Goal: Information Seeking & Learning: Find specific fact

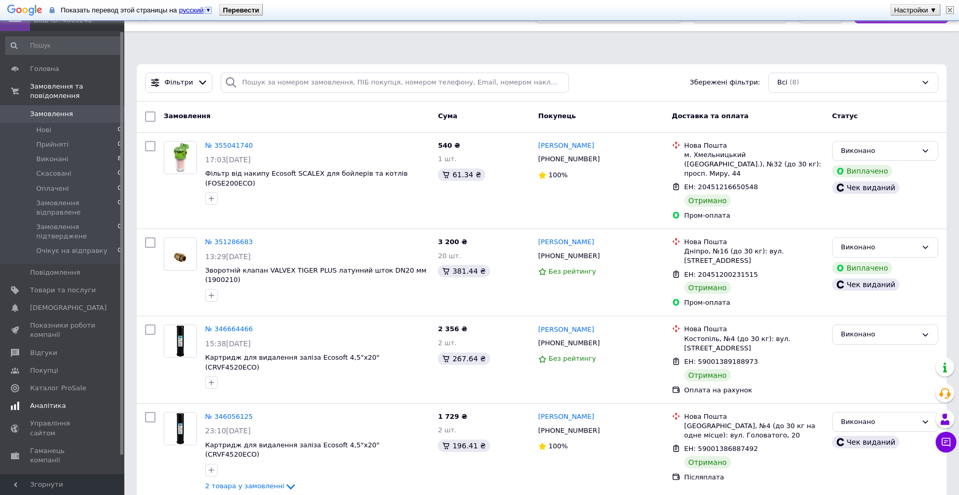
click at [63, 401] on span "Аналітика" at bounding box center [63, 405] width 66 height 9
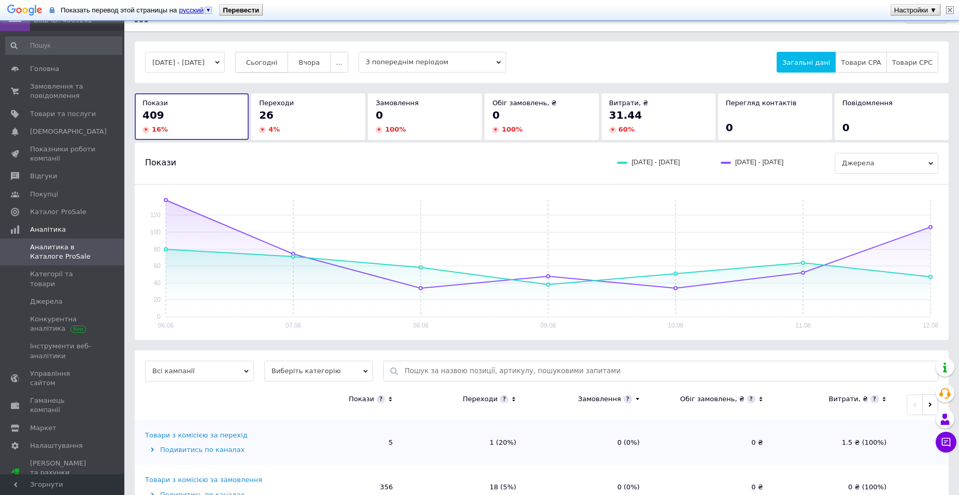
click at [282, 55] on button "Сьогодні" at bounding box center [261, 62] width 53 height 21
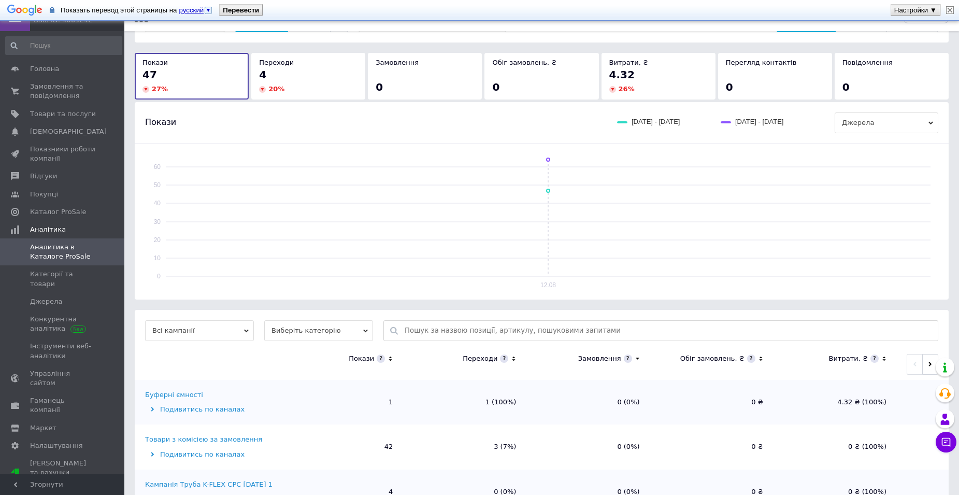
scroll to position [80, 0]
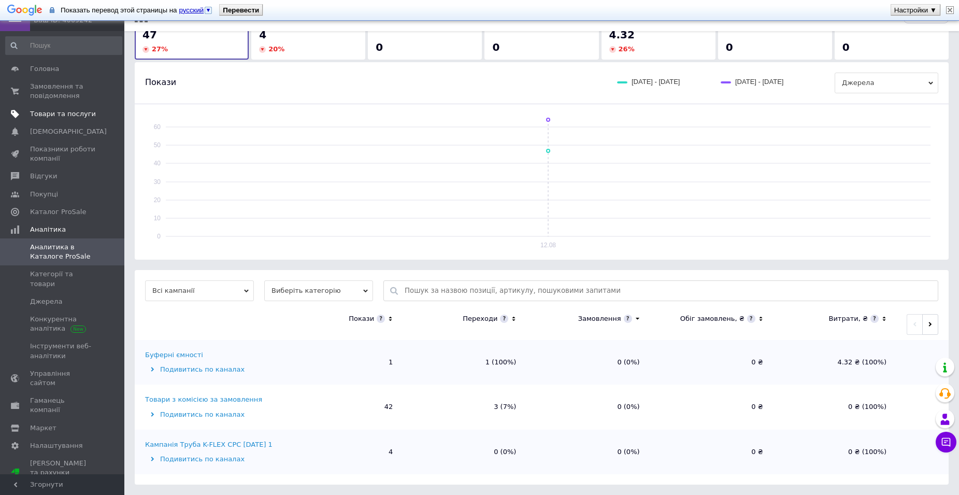
click at [35, 111] on span "Товари та послуги" at bounding box center [63, 113] width 66 height 9
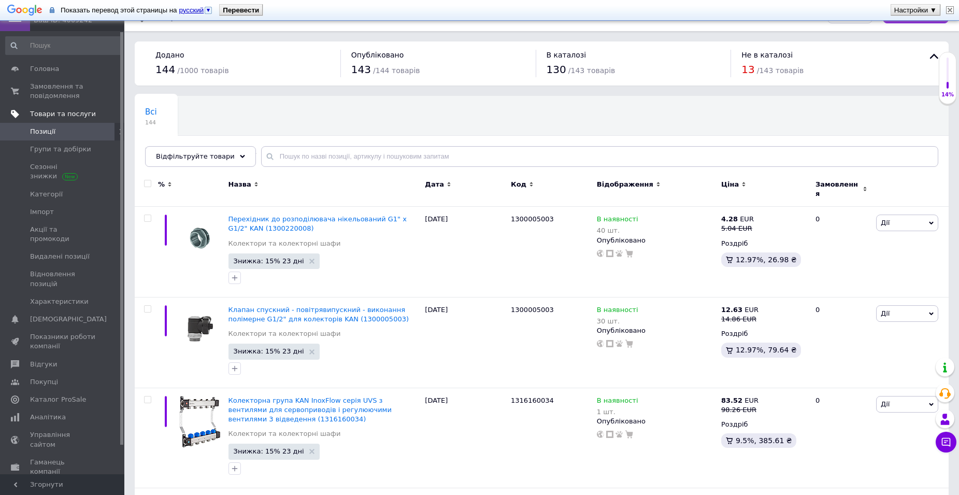
click at [66, 112] on span "Товари та послуги" at bounding box center [63, 113] width 66 height 9
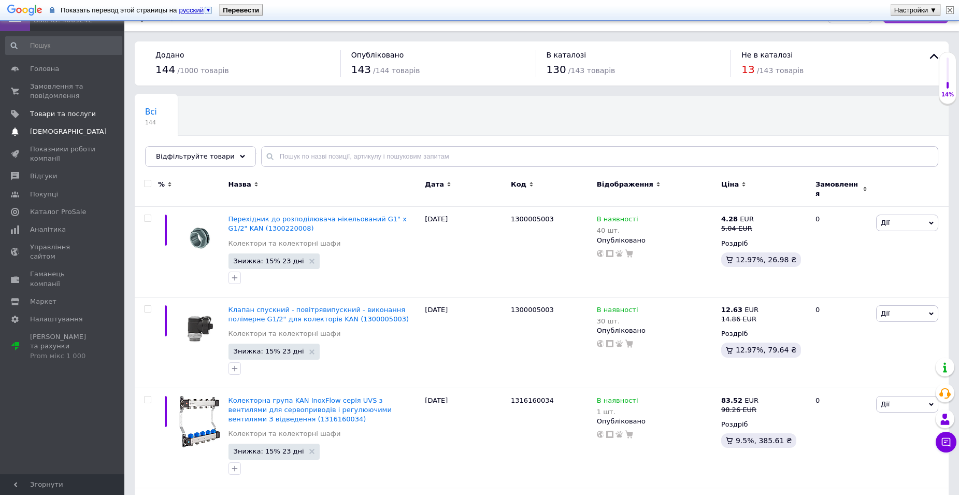
click at [77, 127] on span "[DEMOGRAPHIC_DATA]" at bounding box center [63, 131] width 66 height 9
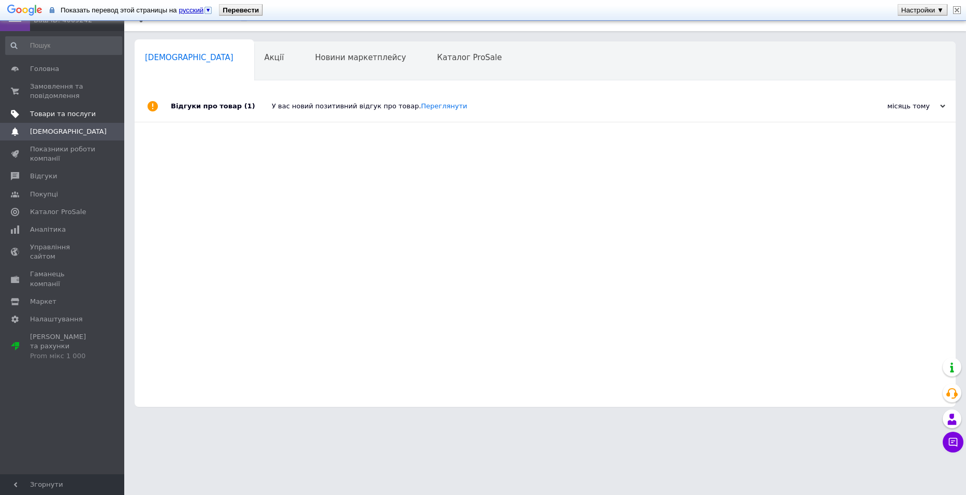
click at [70, 120] on link "Товари та послуги" at bounding box center [63, 114] width 127 height 18
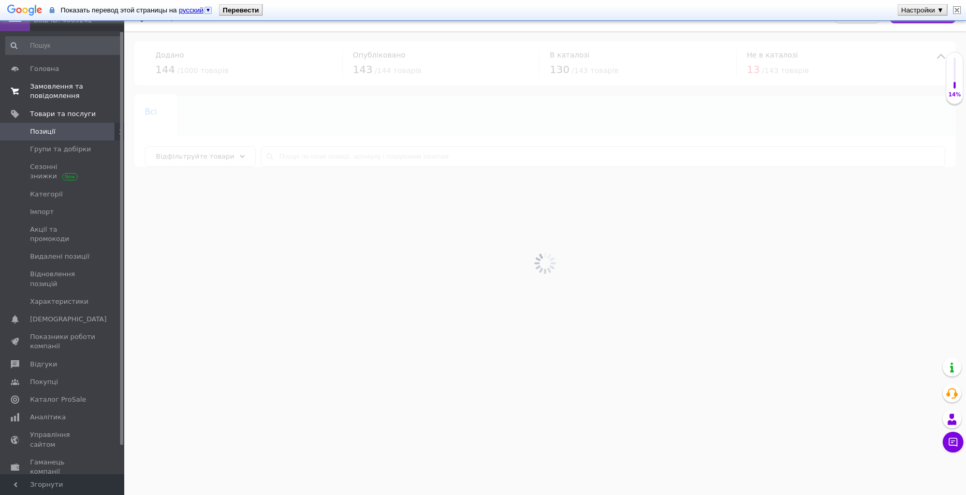
click at [57, 84] on span "Замовлення та повідомлення" at bounding box center [63, 91] width 66 height 19
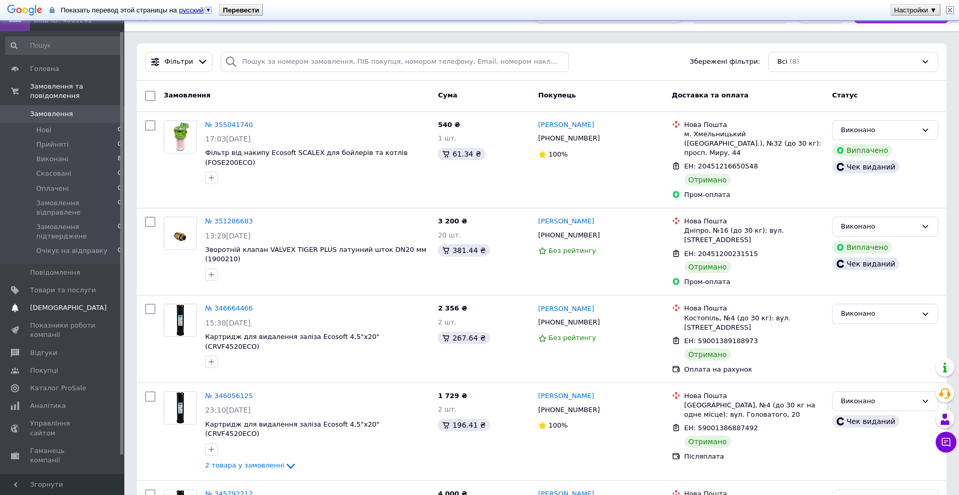
click at [57, 299] on link "Сповіщення 0 0" at bounding box center [63, 308] width 127 height 18
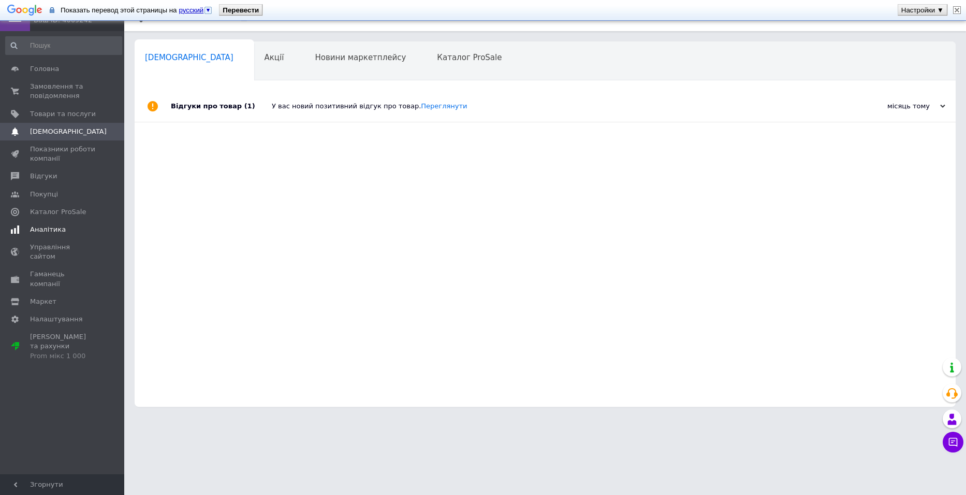
click at [46, 228] on span "Аналітика" at bounding box center [48, 229] width 36 height 9
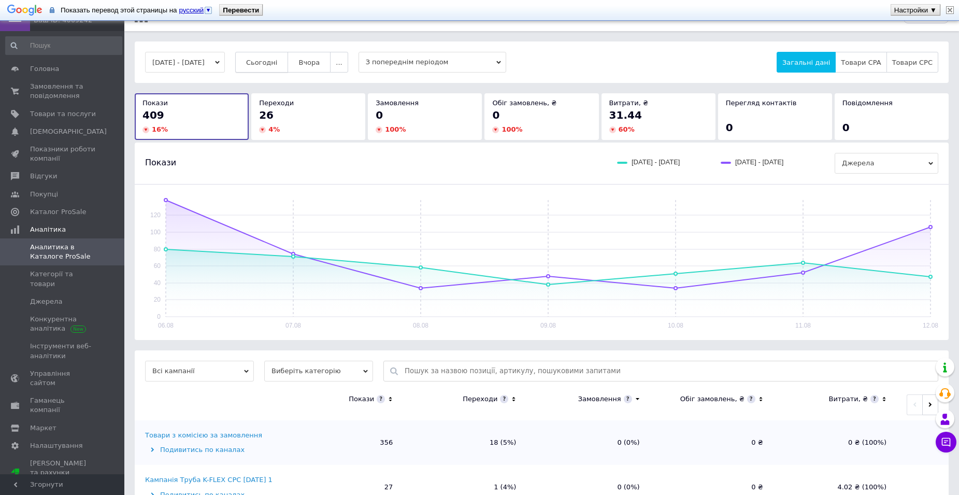
click at [278, 59] on span "Сьогодні" at bounding box center [262, 63] width 32 height 8
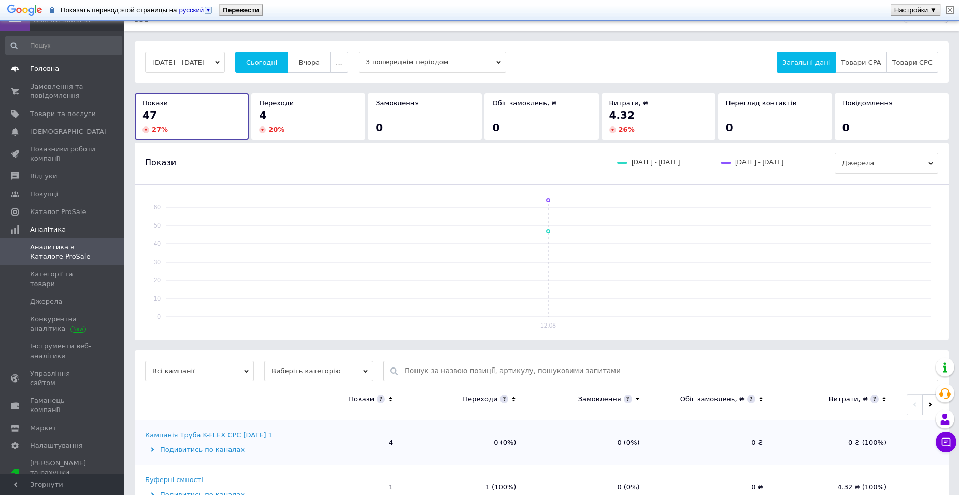
click at [41, 70] on span "Головна" at bounding box center [44, 68] width 29 height 9
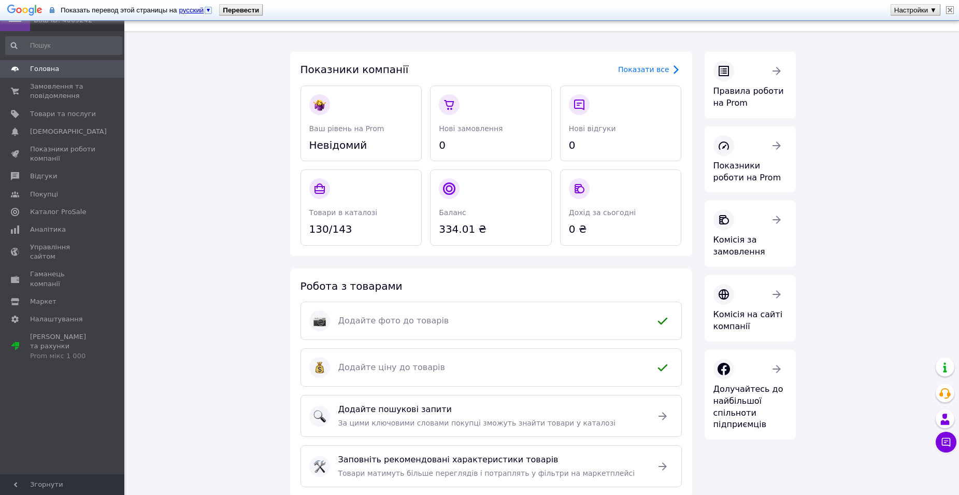
click at [952, 11] on img at bounding box center [950, 10] width 8 height 8
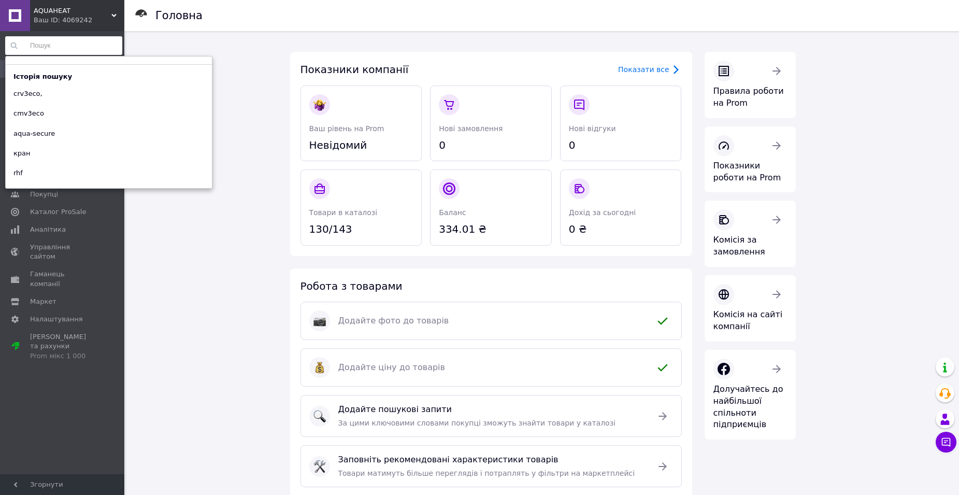
click at [81, 48] on input at bounding box center [63, 45] width 117 height 19
paste input "meic-sep"
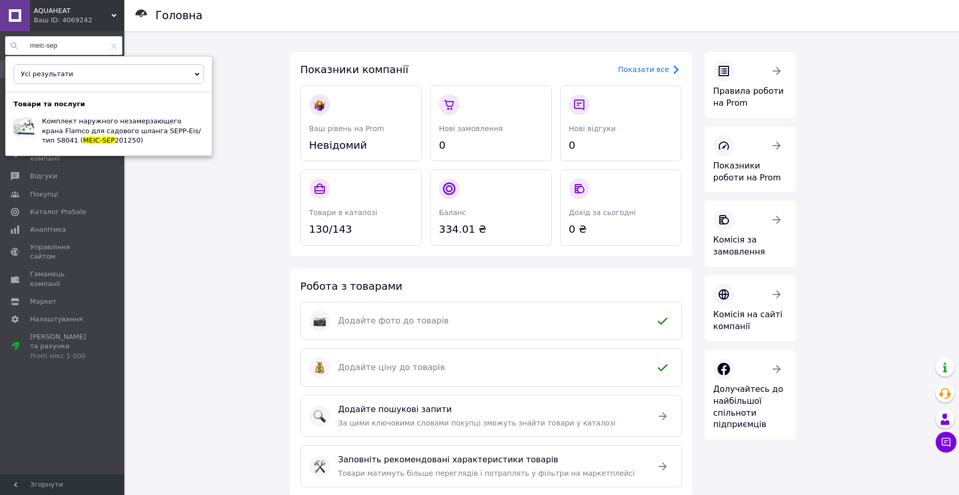
drag, startPoint x: 119, startPoint y: 137, endPoint x: 82, endPoint y: 48, distance: 96.4
click at [82, 48] on input "meic-sep" at bounding box center [63, 45] width 117 height 19
click at [144, 127] on span "Комплект наружного незамерзающего крана Flamco для садового шланга SEPP-Eis/тип…" at bounding box center [121, 130] width 159 height 26
click at [153, 257] on div "Головна Показники компанії Показати все Ваш рівень на Prom Невідомий Нові замов…" at bounding box center [542, 342] width 832 height 623
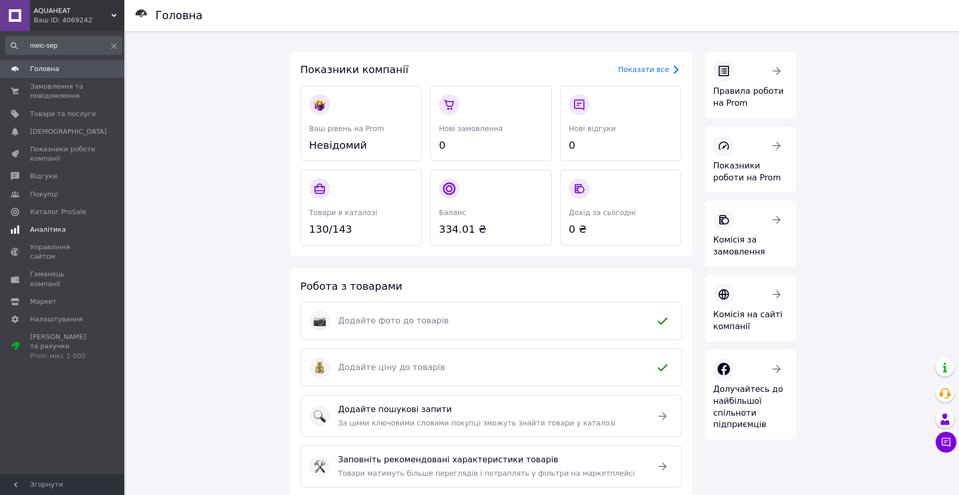
click at [56, 226] on span "Аналітика" at bounding box center [48, 229] width 36 height 9
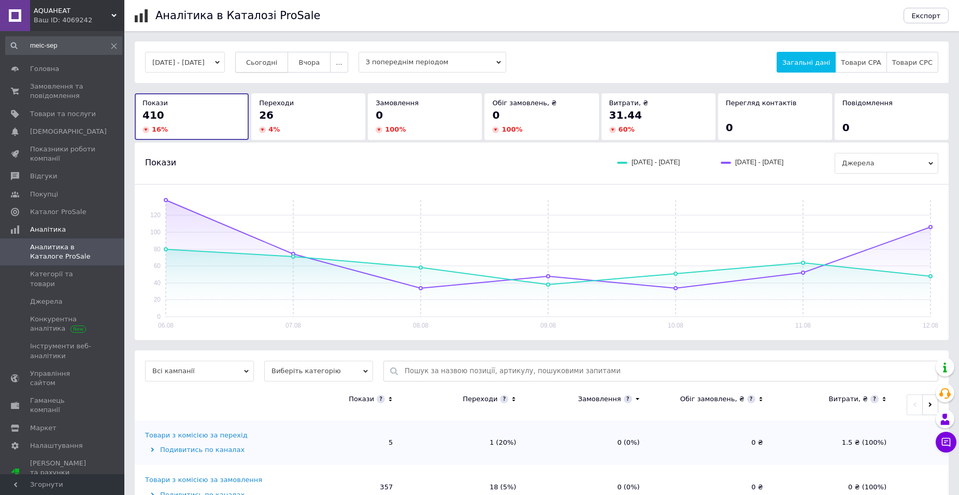
click at [278, 63] on span "Сьогодні" at bounding box center [262, 63] width 32 height 8
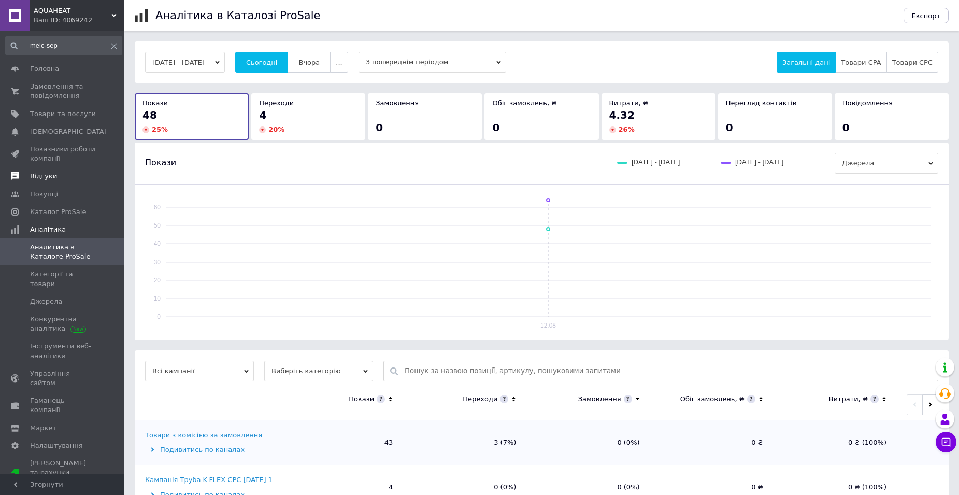
click at [30, 176] on span at bounding box center [15, 175] width 30 height 9
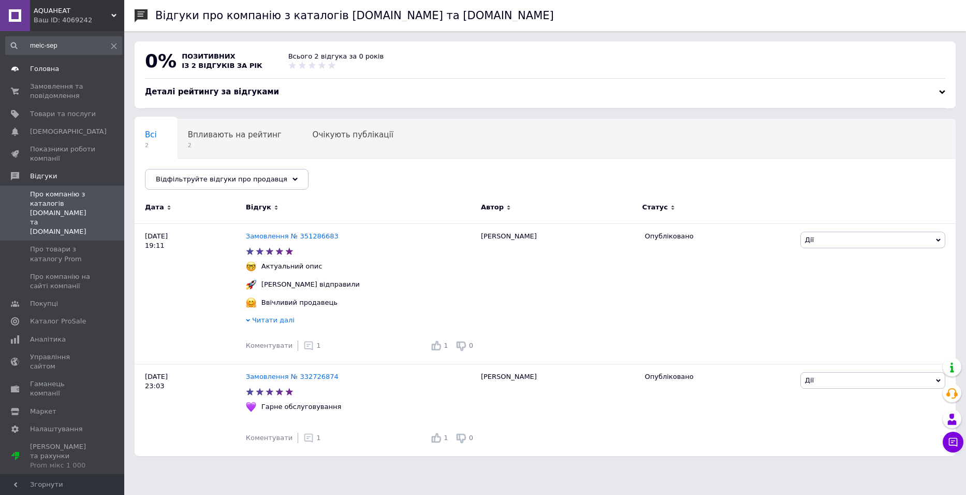
click at [57, 67] on span "Головна" at bounding box center [63, 68] width 66 height 9
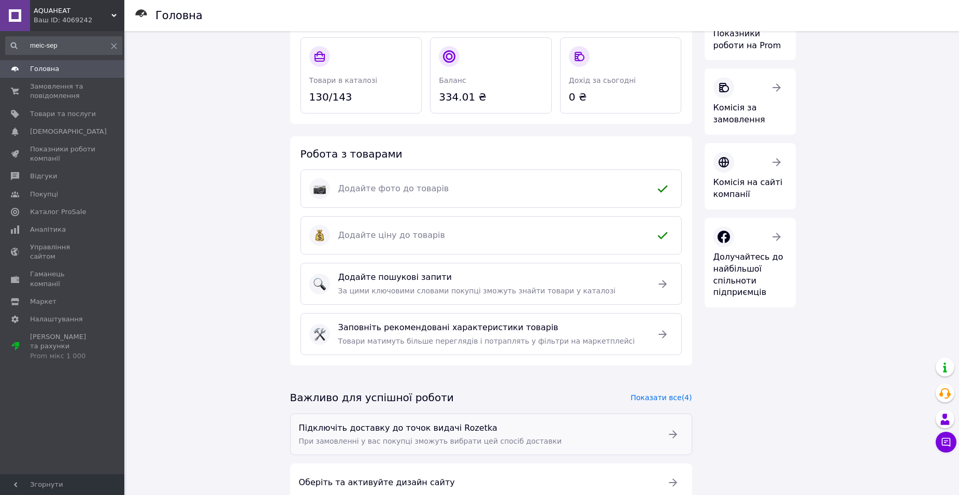
scroll to position [160, 0]
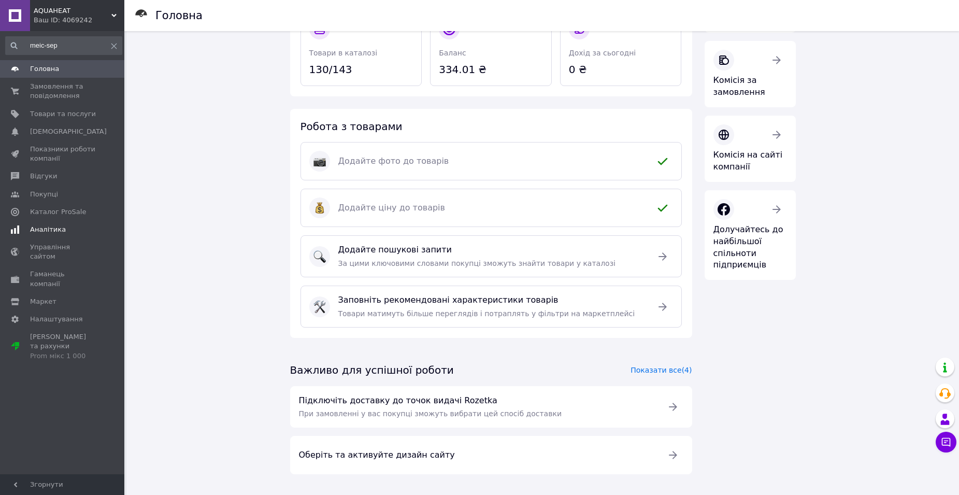
click at [54, 229] on span "Аналітика" at bounding box center [48, 229] width 36 height 9
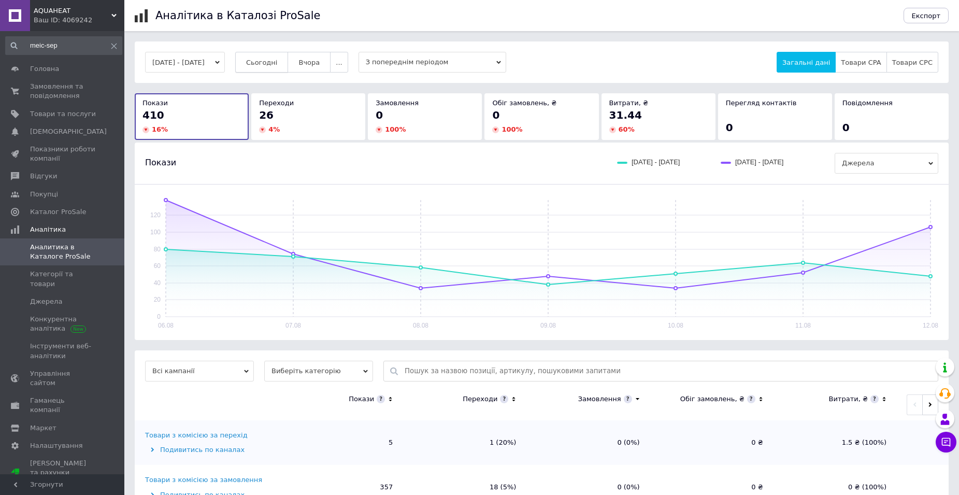
click at [275, 62] on span "Сьогодні" at bounding box center [262, 63] width 32 height 8
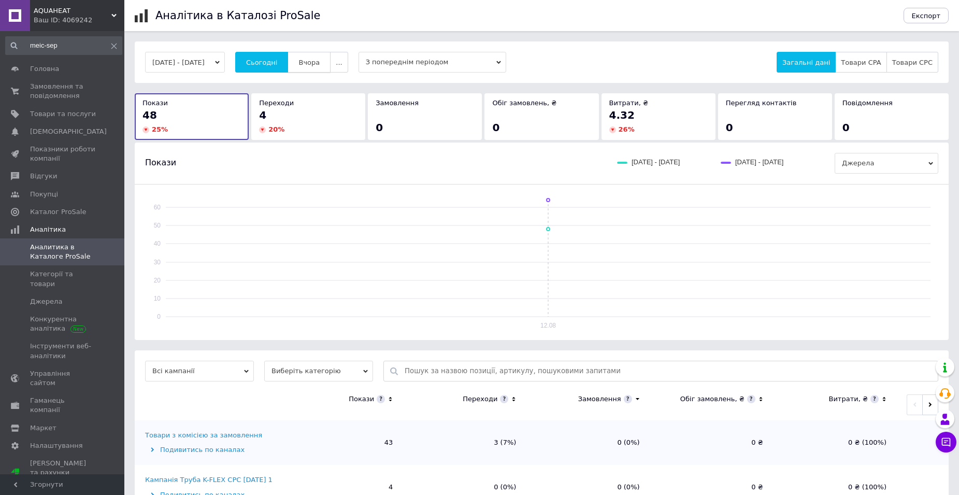
click at [311, 67] on button "Вчора" at bounding box center [308, 62] width 43 height 21
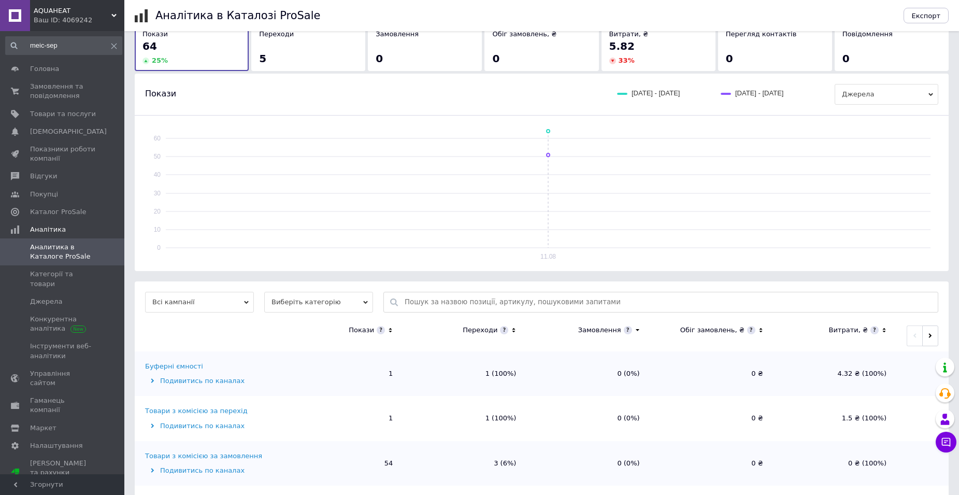
scroll to position [125, 0]
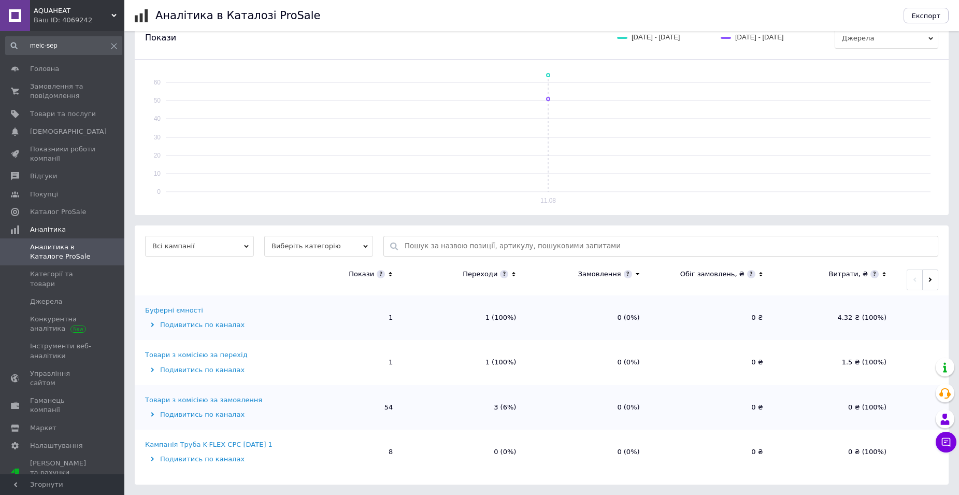
click at [215, 400] on div "Товари з комісією за замовлення" at bounding box center [203, 399] width 117 height 9
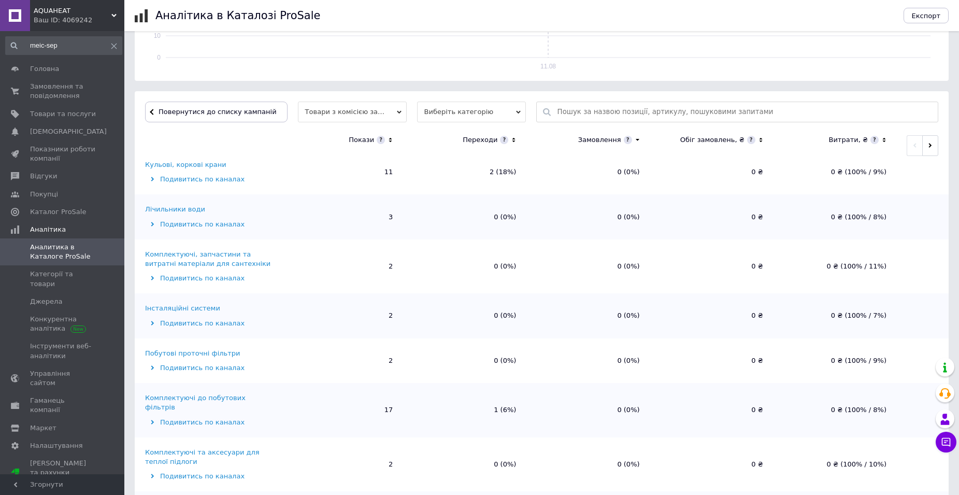
scroll to position [311, 0]
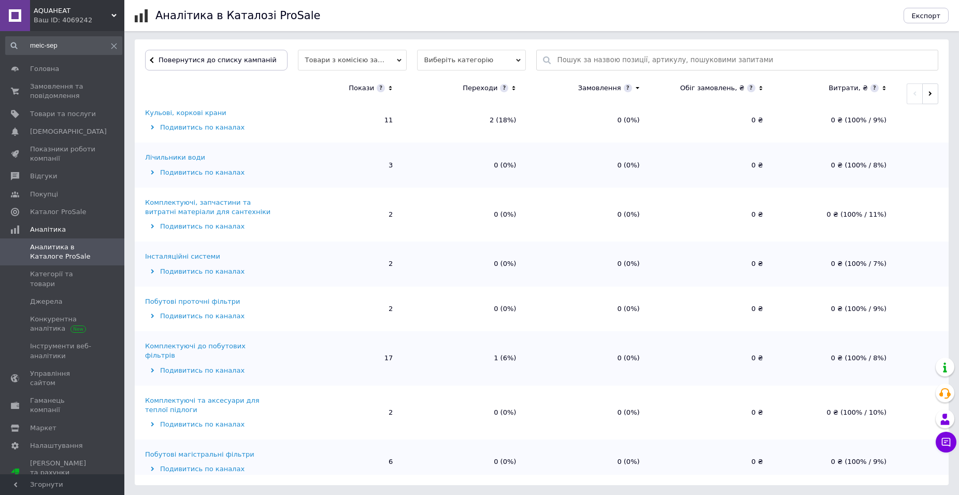
click at [236, 344] on div "Комплектуючі до побутових фільтрів" at bounding box center [211, 350] width 132 height 19
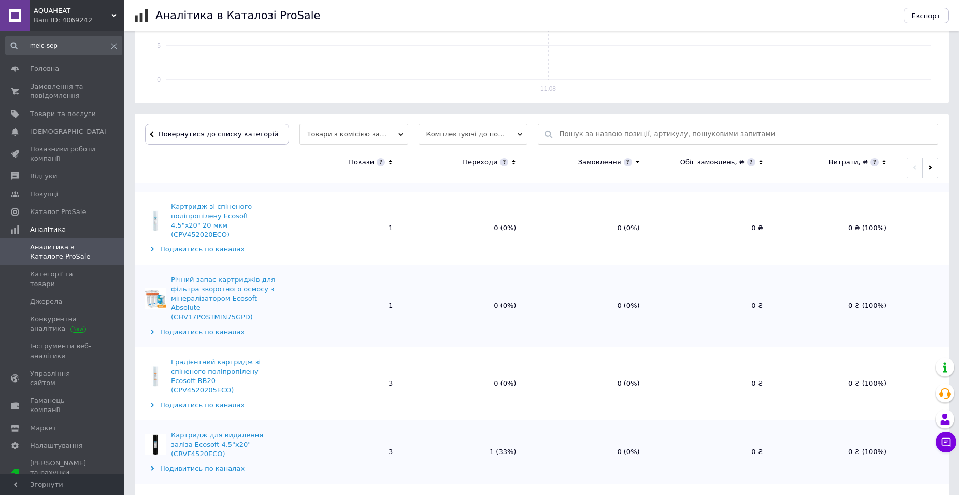
scroll to position [311, 0]
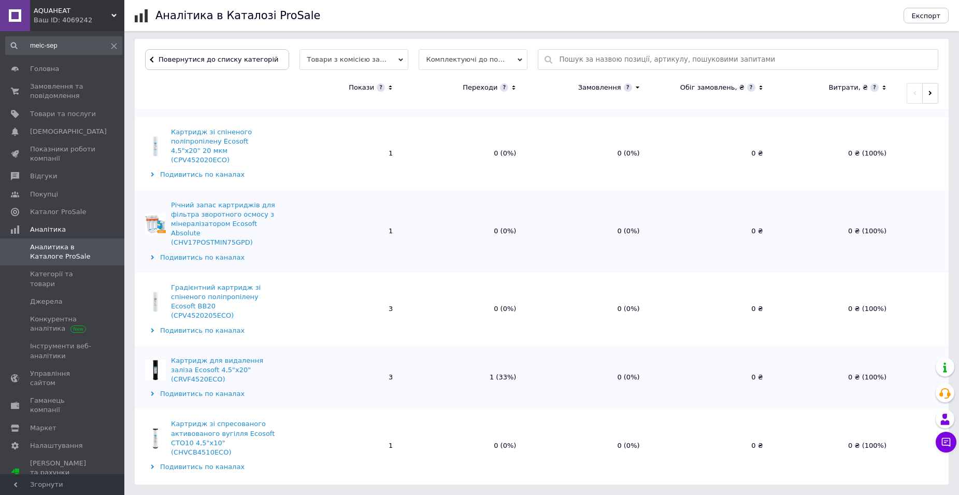
click at [261, 356] on div "Картридж для видалення заліза Ecosoft 4,5"х20" (CRVF4520ECO)" at bounding box center [224, 370] width 106 height 28
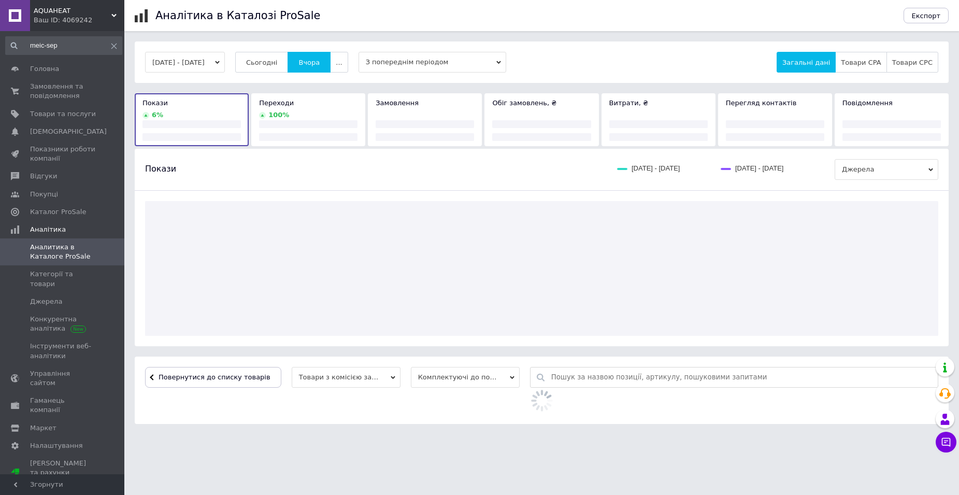
scroll to position [0, 0]
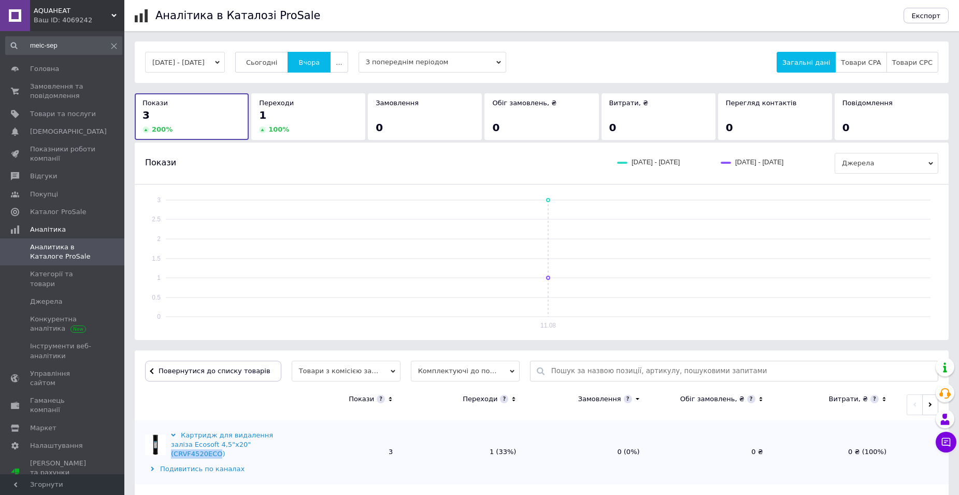
drag, startPoint x: 216, startPoint y: 455, endPoint x: 171, endPoint y: 457, distance: 44.6
click at [171, 457] on div "Картридж для видалення заліза Ecosoft 4,5"х20" (CRVF4520ECO)" at bounding box center [224, 444] width 106 height 28
copy div "(CRVF4520ECO"
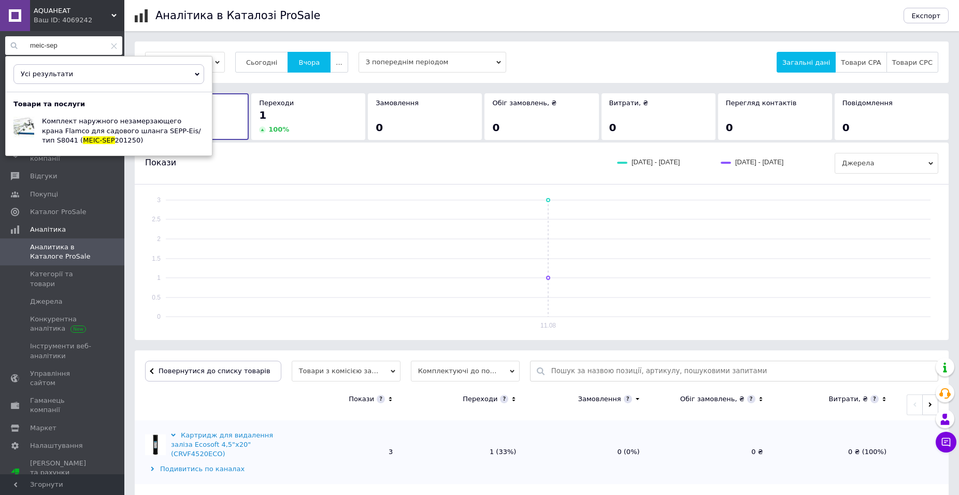
click at [73, 47] on input "meic-sep" at bounding box center [63, 45] width 117 height 19
drag, startPoint x: 74, startPoint y: 45, endPoint x: -27, endPoint y: 41, distance: 101.1
click at [0, 41] on html "AQUAHEAT Ваш ID: 4069242 Сайт AQUAHEAT Кабінет покупця Перевірити стан системи …" at bounding box center [479, 247] width 959 height 495
paste input "(crvf4520eco"
type input "(crvf4520eco"
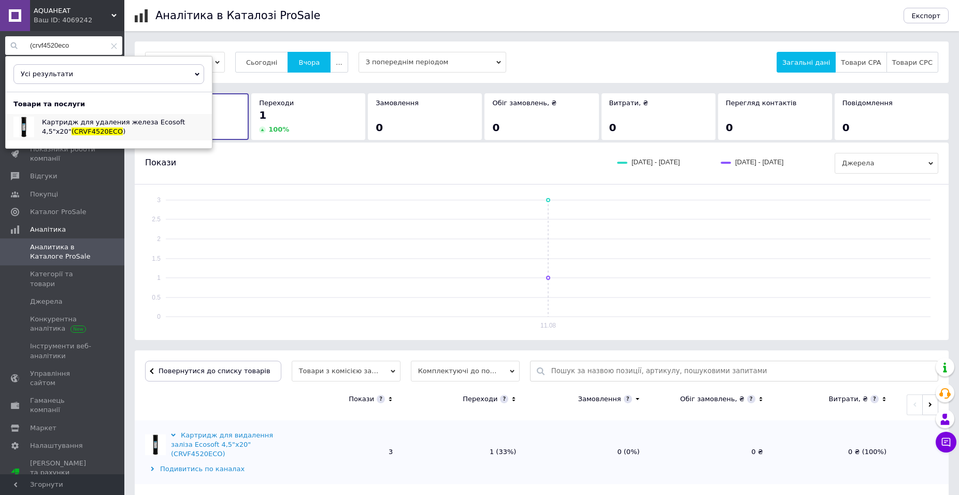
click at [68, 126] on span "Картридж для удаления железа Ecosoft 4,5"х20" (CRVF4520ECO )" at bounding box center [113, 126] width 143 height 17
click at [103, 194] on span at bounding box center [110, 194] width 28 height 9
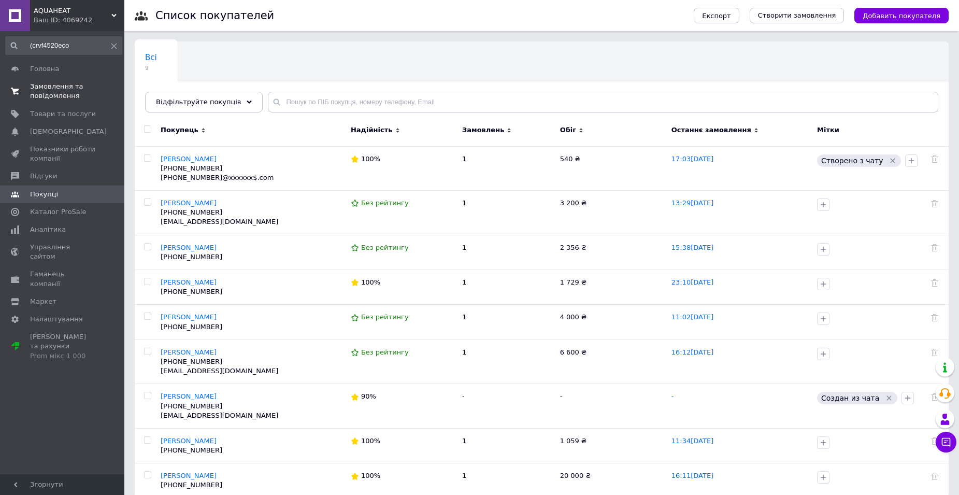
click at [64, 88] on span "Замовлення та повідомлення" at bounding box center [63, 91] width 66 height 19
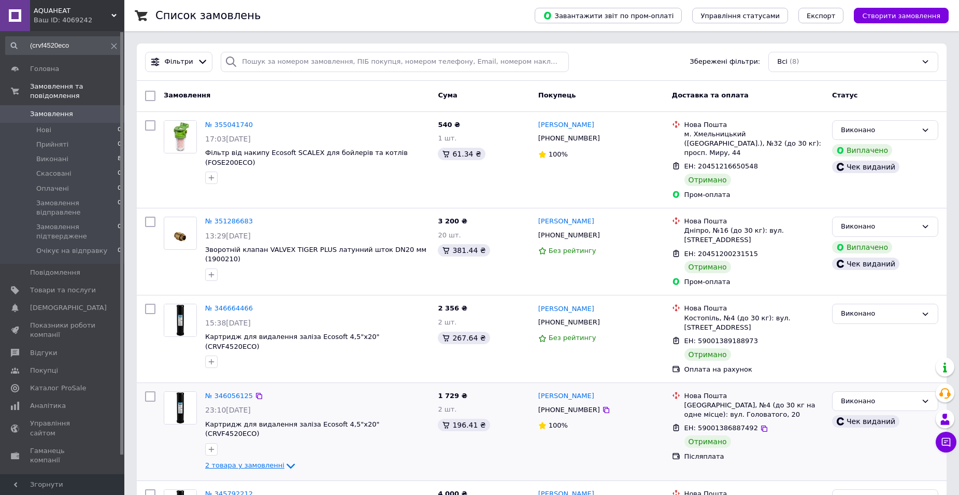
click at [284, 459] on icon at bounding box center [290, 465] width 12 height 12
click at [81, 48] on input "(crvf4520eco" at bounding box center [63, 45] width 117 height 19
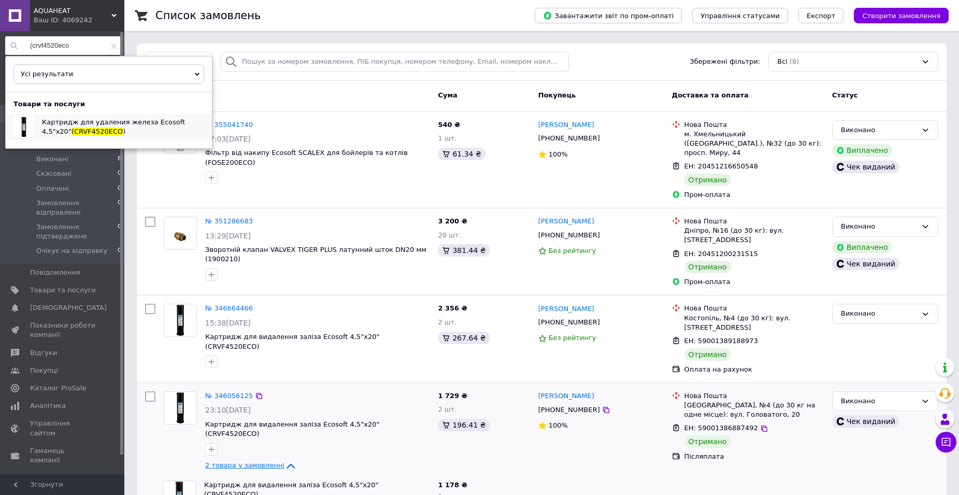
click at [99, 125] on span "Картридж для удаления железа Ecosoft 4,5"х20"" at bounding box center [113, 126] width 143 height 17
